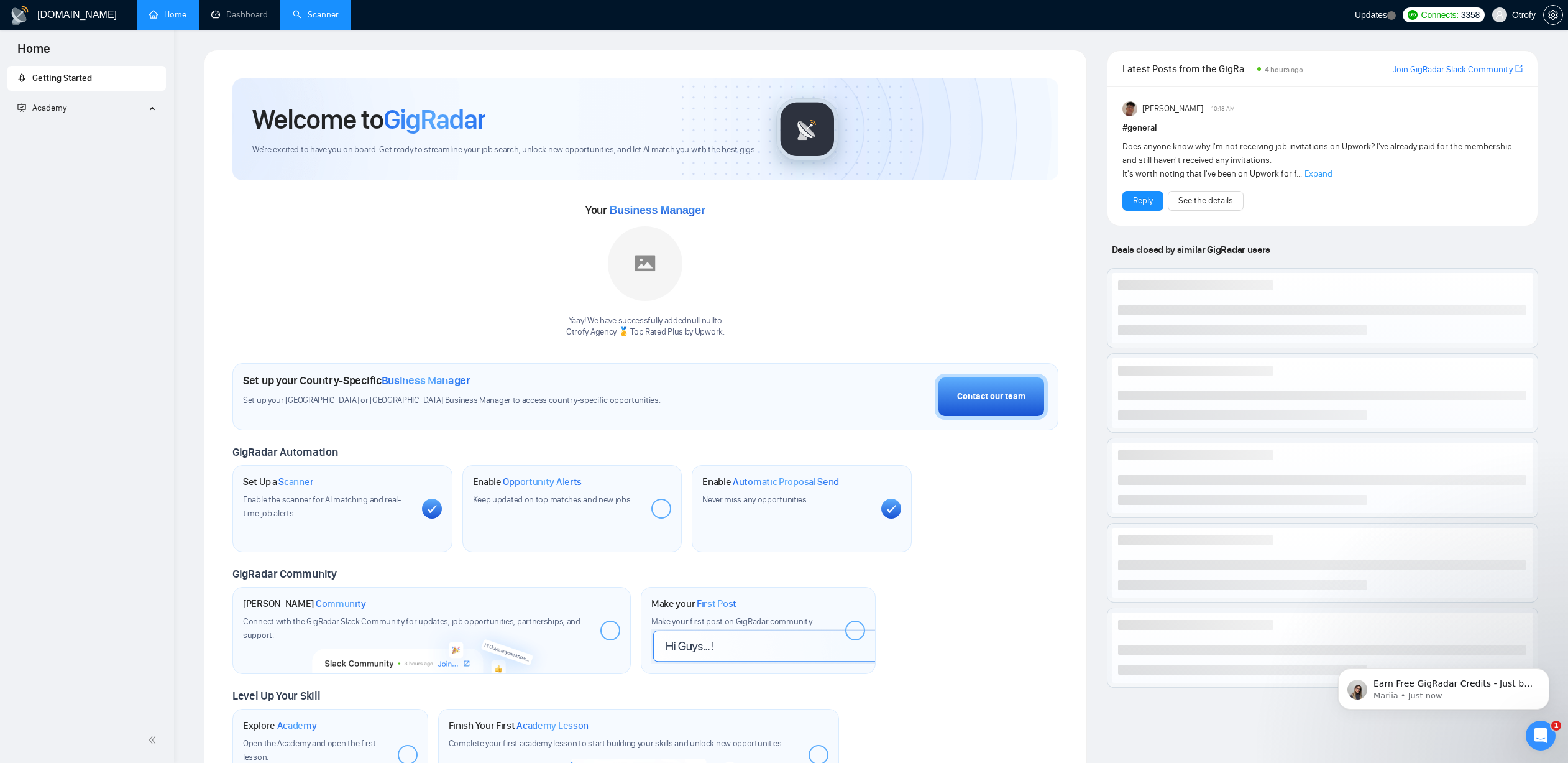
click at [328, 11] on link "Scanner" at bounding box center [315, 15] width 46 height 11
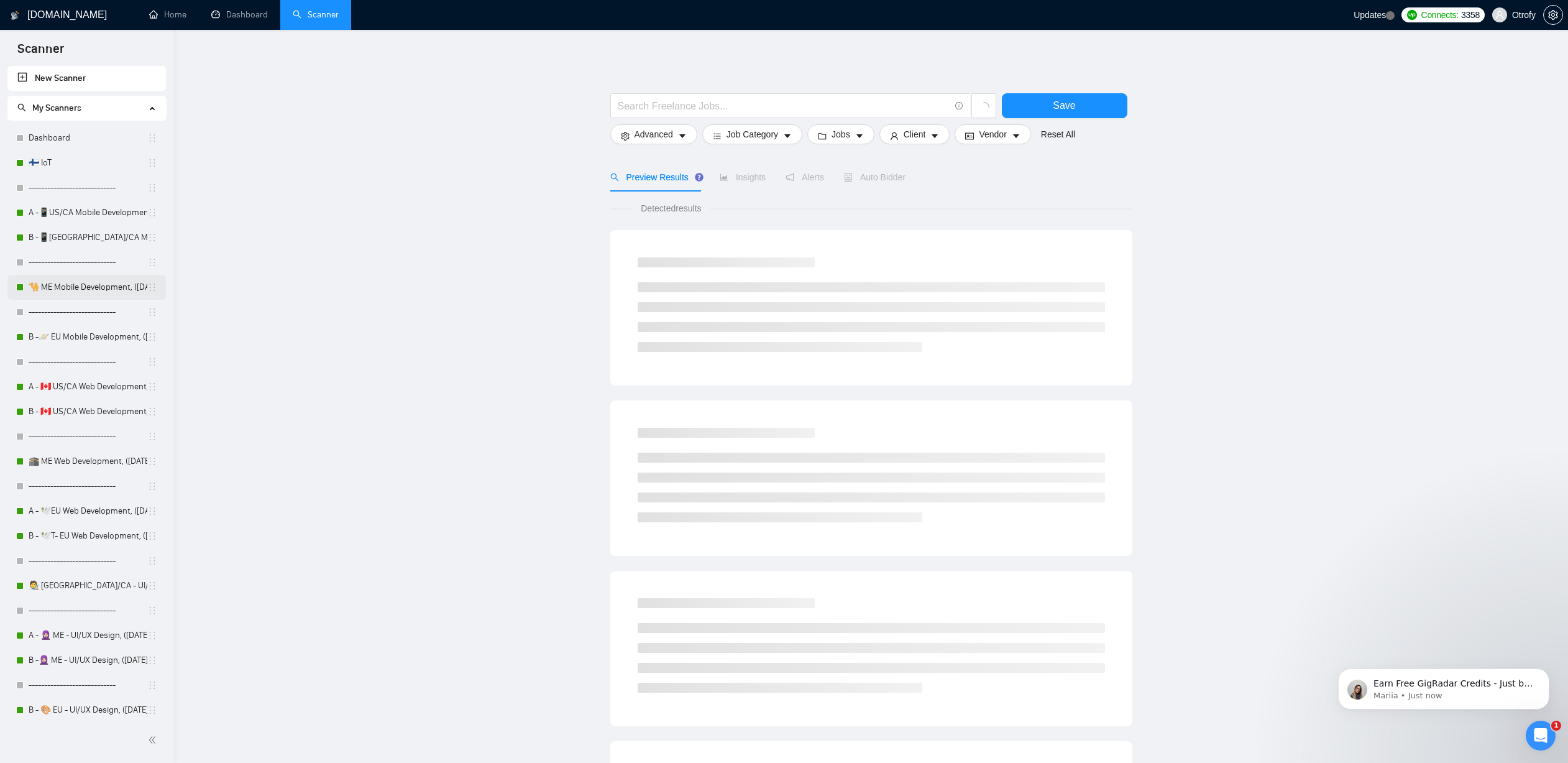
click at [79, 282] on link "🐪 ME Mobile Development, ([DATE])" at bounding box center [87, 287] width 119 height 25
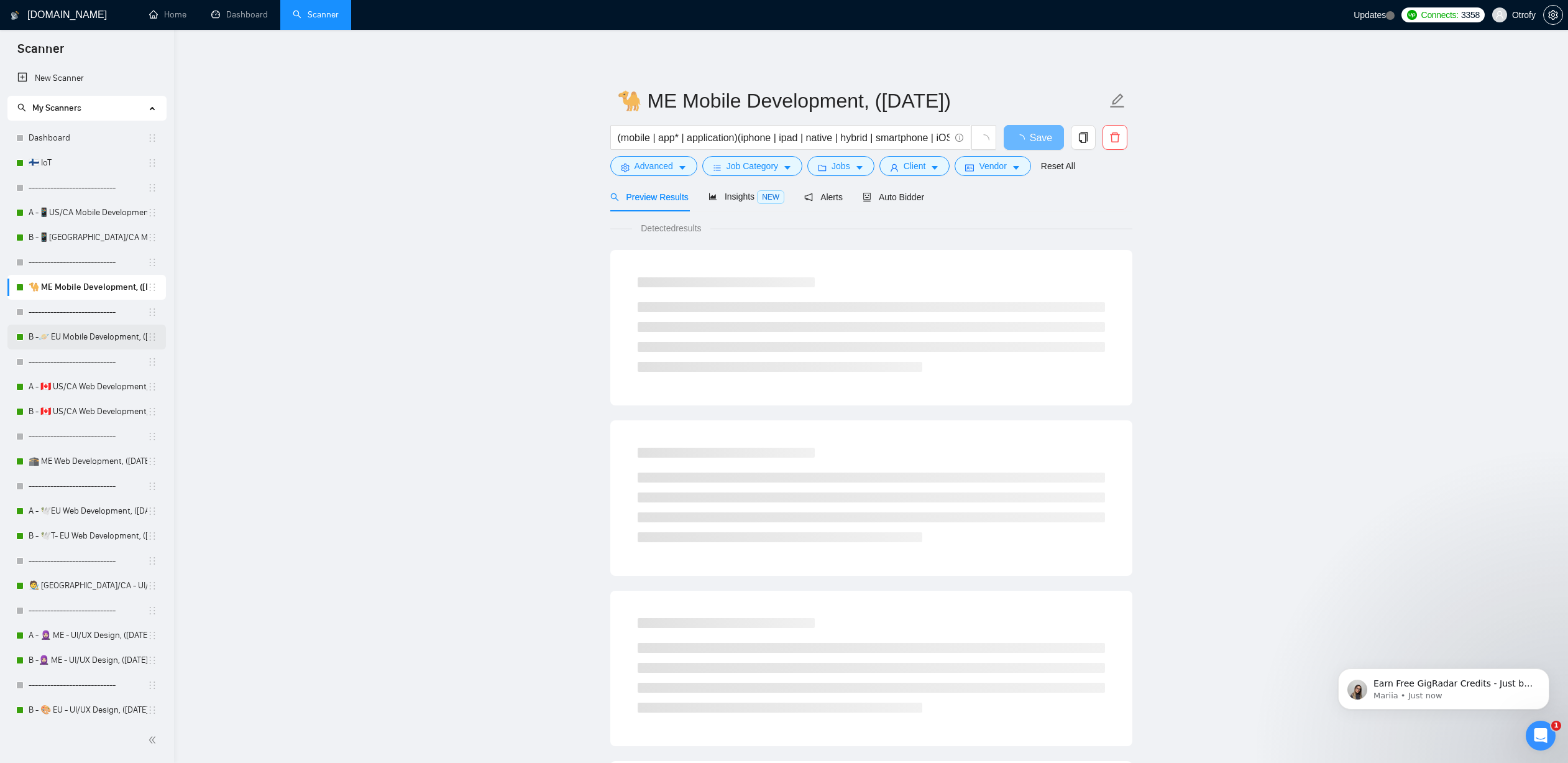
click at [84, 336] on link "B -🪐 EU Mobile Development, ([DATE])" at bounding box center [87, 337] width 119 height 25
click at [87, 241] on link "B -📱[GEOGRAPHIC_DATA]/CA Mobile Development, ([DATE])" at bounding box center [87, 237] width 119 height 25
click at [266, 12] on link "Dashboard" at bounding box center [240, 15] width 57 height 11
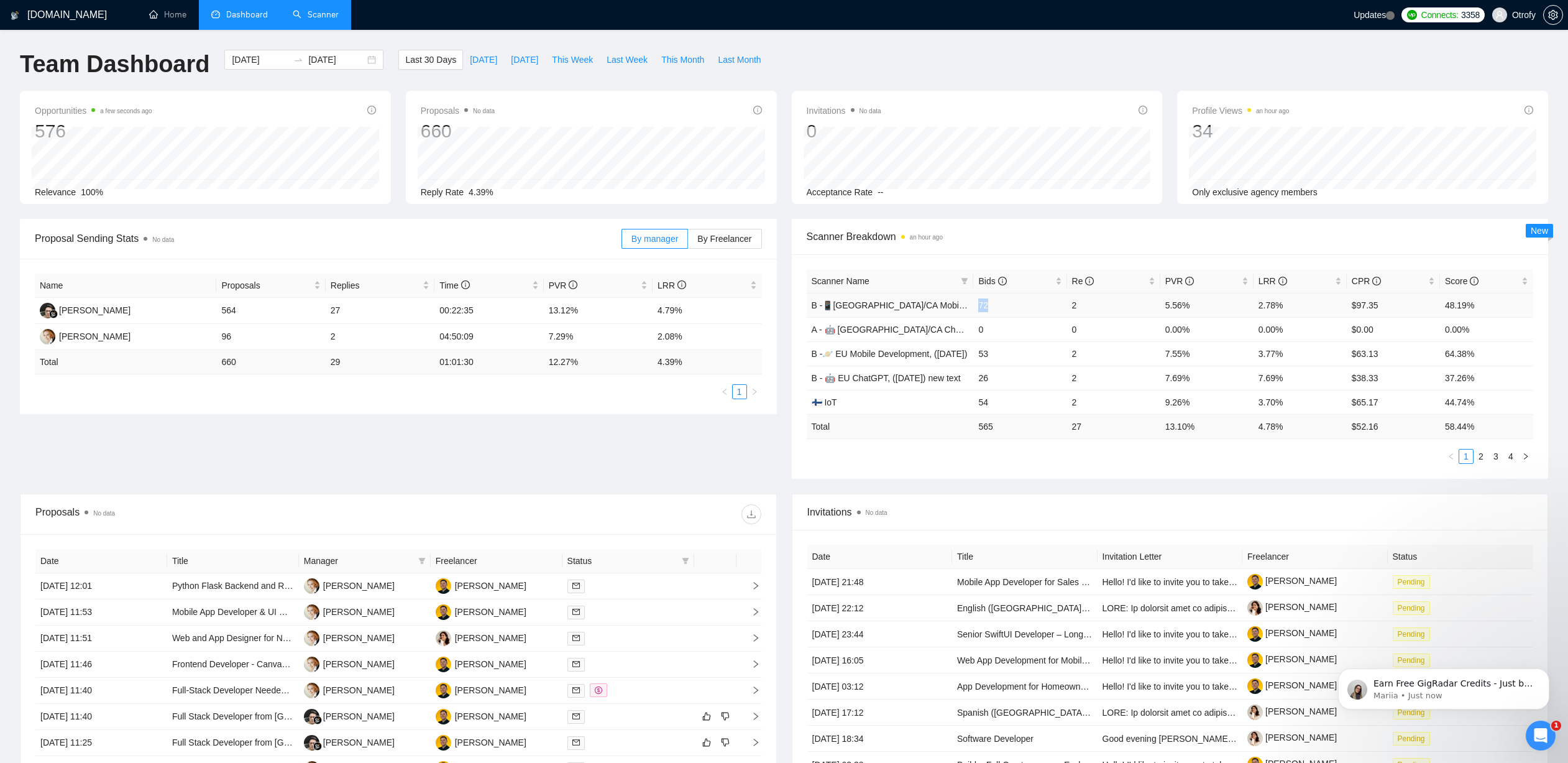
drag, startPoint x: 981, startPoint y: 304, endPoint x: 991, endPoint y: 304, distance: 10.0
click at [991, 304] on td "72" at bounding box center [1020, 305] width 93 height 24
click at [903, 63] on div "Team Dashboard [DATE] [DATE] Last 30 Days [DATE] [DATE] This Week Last Week Thi…" at bounding box center [783, 70] width 1543 height 41
